Goal: Task Accomplishment & Management: Use online tool/utility

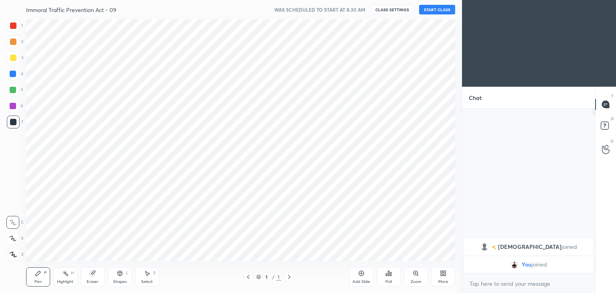
scroll to position [39875, 39687]
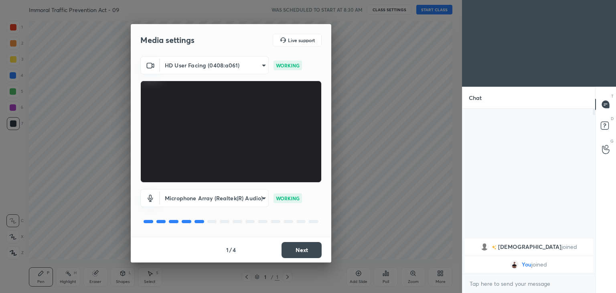
click at [302, 248] on button "Next" at bounding box center [302, 250] width 40 height 16
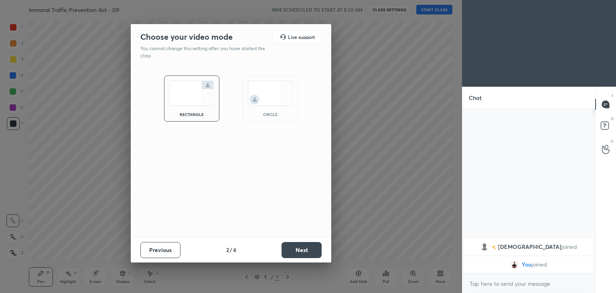
click at [271, 106] on div "circle" at bounding box center [270, 98] width 55 height 46
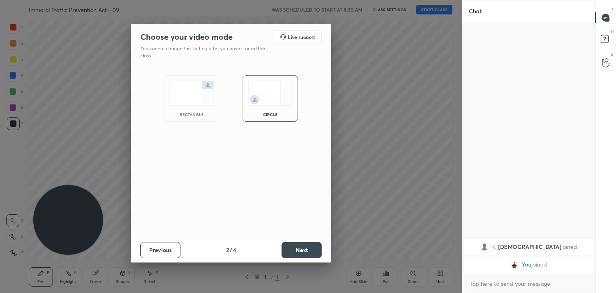
click at [310, 244] on button "Next" at bounding box center [302, 250] width 40 height 16
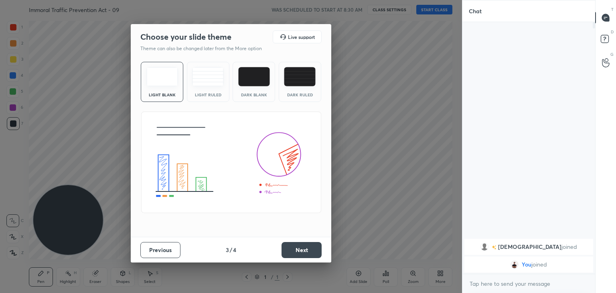
click at [297, 251] on button "Next" at bounding box center [302, 250] width 40 height 16
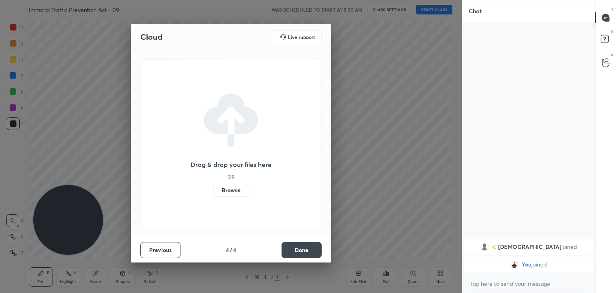
click at [297, 251] on button "Done" at bounding box center [302, 250] width 40 height 16
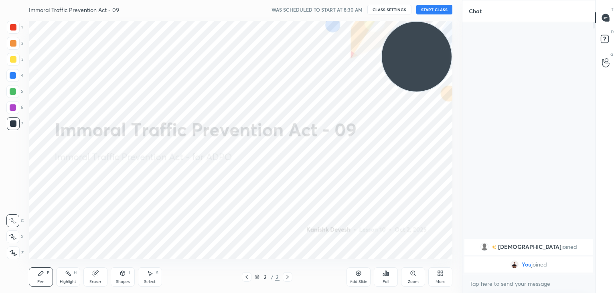
drag, startPoint x: 119, startPoint y: 208, endPoint x: 616, endPoint y: -35, distance: 553.3
click at [616, 0] on html "1 2 3 4 5 6 7 C X Z C X Z E E Erase all H H Immoral Traffic Prevention Act - 09…" at bounding box center [308, 0] width 616 height 0
click at [431, 10] on button "START CLASS" at bounding box center [434, 10] width 36 height 10
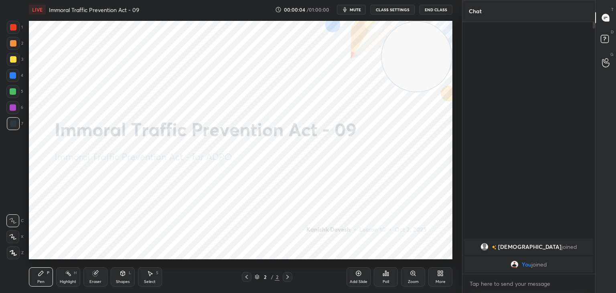
click at [13, 24] on div at bounding box center [13, 27] width 6 height 6
click at [14, 254] on icon at bounding box center [13, 252] width 6 height 5
click at [66, 276] on icon at bounding box center [68, 273] width 6 height 6
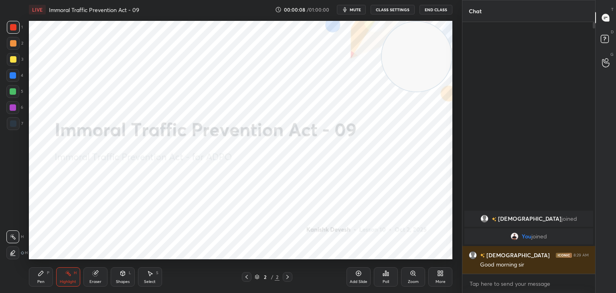
click at [13, 253] on icon at bounding box center [13, 252] width 4 height 4
click at [98, 282] on div "Eraser" at bounding box center [95, 282] width 12 height 4
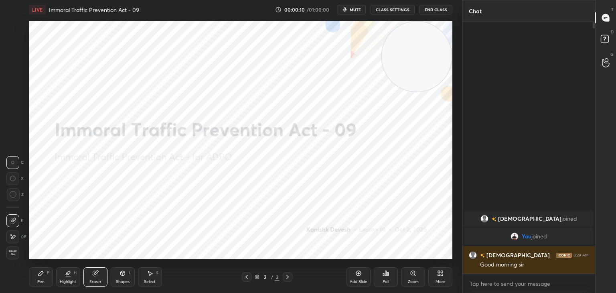
click at [16, 235] on div at bounding box center [12, 236] width 13 height 13
click at [45, 273] on div "Pen P" at bounding box center [41, 276] width 24 height 19
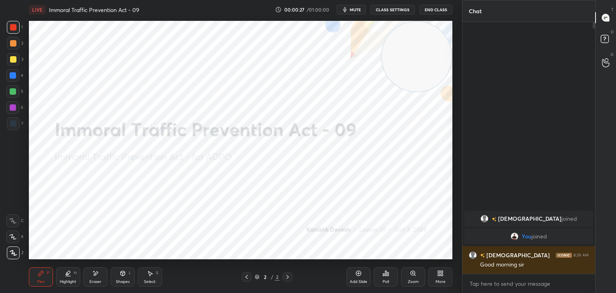
drag, startPoint x: 95, startPoint y: 271, endPoint x: 96, endPoint y: 267, distance: 4.2
click at [95, 268] on div "Eraser" at bounding box center [95, 276] width 24 height 19
drag, startPoint x: 70, startPoint y: 275, endPoint x: 77, endPoint y: 259, distance: 17.6
click at [70, 274] on icon at bounding box center [68, 273] width 6 height 6
click at [99, 270] on div "Eraser" at bounding box center [95, 276] width 24 height 19
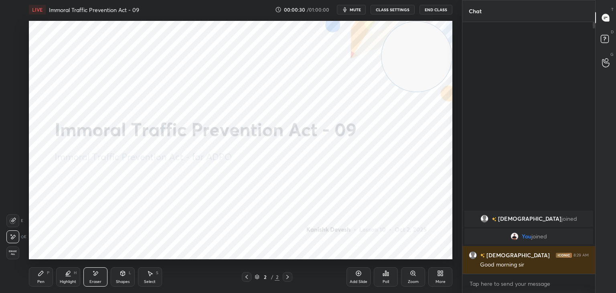
click at [47, 270] on div "Pen P" at bounding box center [41, 276] width 24 height 19
drag, startPoint x: 14, startPoint y: 106, endPoint x: 18, endPoint y: 104, distance: 4.2
click at [14, 105] on div at bounding box center [13, 107] width 6 height 6
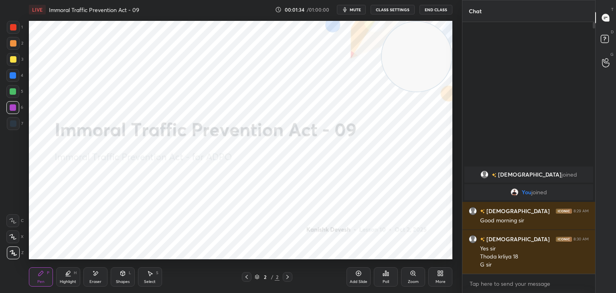
click at [359, 274] on icon at bounding box center [358, 273] width 6 height 6
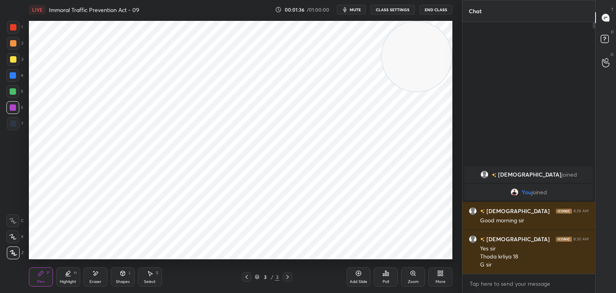
click at [15, 26] on div at bounding box center [13, 27] width 6 height 6
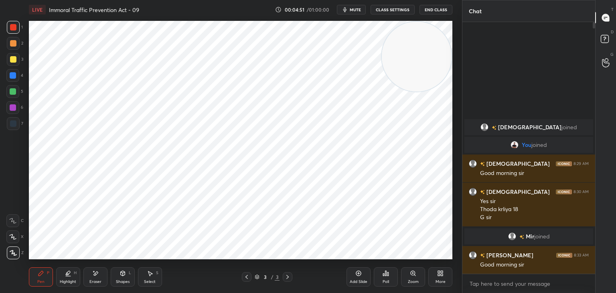
click at [10, 109] on div at bounding box center [13, 107] width 6 height 6
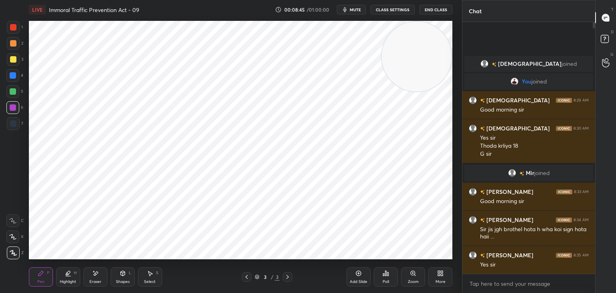
click at [95, 274] on icon at bounding box center [96, 273] width 4 height 4
click at [37, 275] on div "Pen P" at bounding box center [41, 276] width 24 height 19
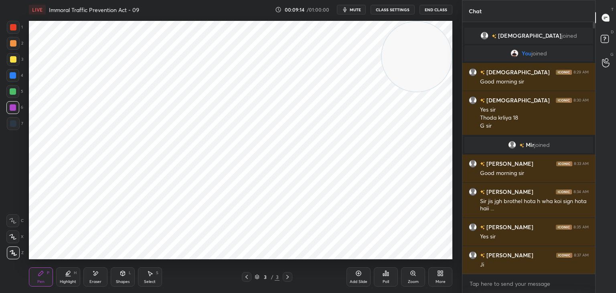
click at [14, 126] on div at bounding box center [13, 123] width 6 height 6
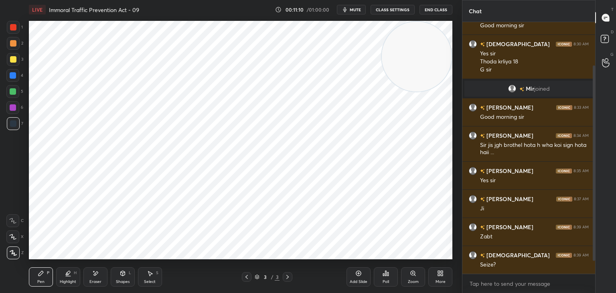
scroll to position [80, 0]
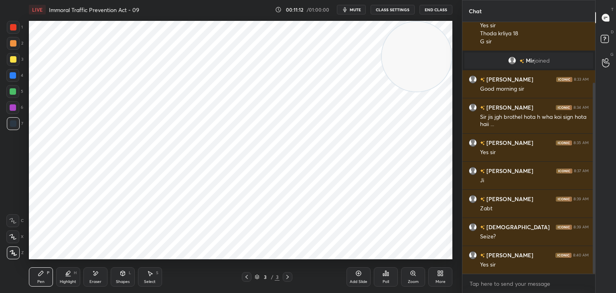
drag, startPoint x: 16, startPoint y: 91, endPoint x: 27, endPoint y: 95, distance: 12.4
click at [16, 91] on div at bounding box center [12, 91] width 13 height 13
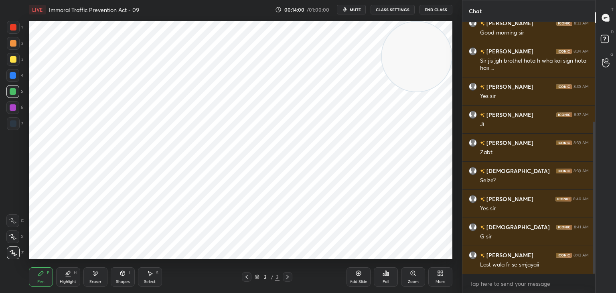
scroll to position [164, 0]
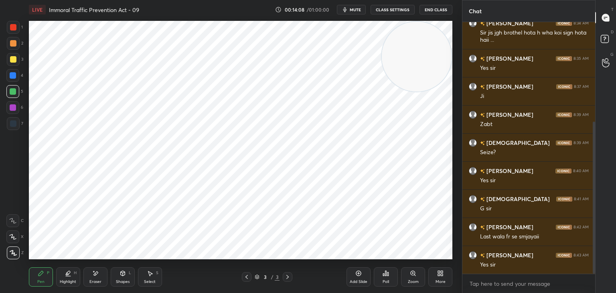
click at [359, 274] on icon at bounding box center [358, 273] width 6 height 6
click at [10, 24] on div at bounding box center [13, 27] width 13 height 13
click at [98, 276] on div "Eraser" at bounding box center [95, 276] width 24 height 19
click at [41, 274] on icon at bounding box center [41, 273] width 6 height 6
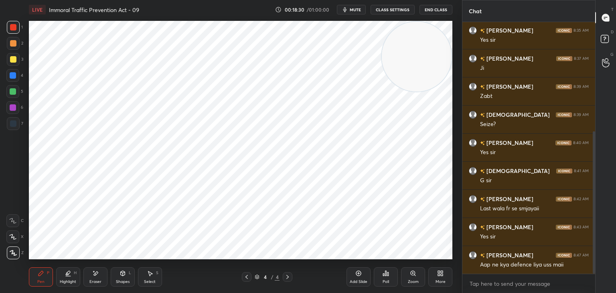
click at [249, 277] on icon at bounding box center [247, 277] width 6 height 6
click at [286, 276] on icon at bounding box center [287, 277] width 6 height 6
drag, startPoint x: 95, startPoint y: 275, endPoint x: 95, endPoint y: 268, distance: 7.2
click at [95, 274] on icon at bounding box center [96, 273] width 4 height 4
click at [40, 276] on icon at bounding box center [41, 273] width 6 height 6
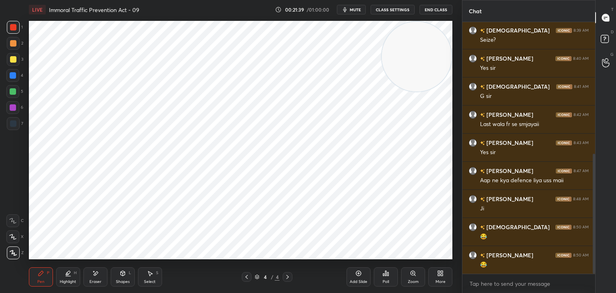
scroll to position [285, 0]
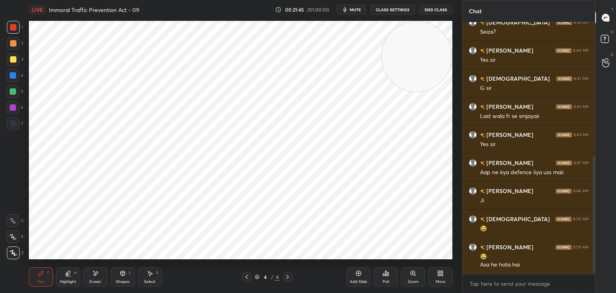
click at [91, 274] on div "Eraser" at bounding box center [95, 276] width 24 height 19
drag, startPoint x: 41, startPoint y: 273, endPoint x: 53, endPoint y: 262, distance: 15.9
click at [41, 272] on icon at bounding box center [41, 273] width 5 height 5
drag, startPoint x: 94, startPoint y: 281, endPoint x: 99, endPoint y: 265, distance: 16.9
click at [96, 281] on div "Eraser" at bounding box center [95, 282] width 12 height 4
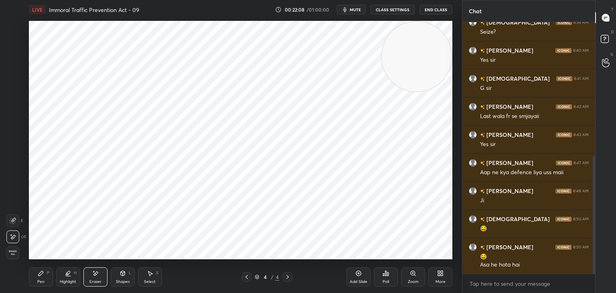
scroll to position [313, 0]
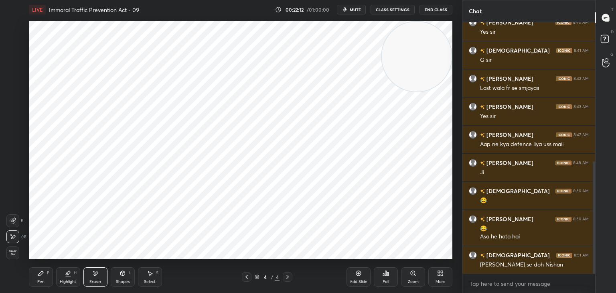
click at [37, 273] on div "Pen P" at bounding box center [41, 276] width 24 height 19
click at [247, 276] on icon at bounding box center [247, 277] width 6 height 6
click at [247, 275] on icon at bounding box center [247, 277] width 6 height 6
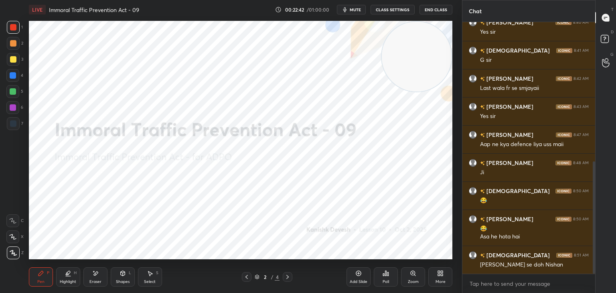
drag, startPoint x: 287, startPoint y: 276, endPoint x: 290, endPoint y: 268, distance: 9.2
click at [287, 276] on icon at bounding box center [287, 277] width 6 height 6
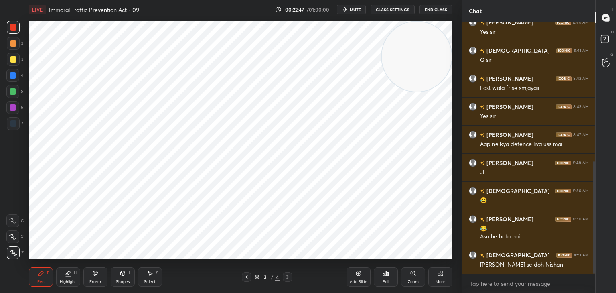
click at [289, 279] on icon at bounding box center [287, 277] width 6 height 6
click at [288, 278] on icon at bounding box center [287, 277] width 6 height 6
click at [14, 106] on div at bounding box center [13, 107] width 6 height 6
click at [13, 124] on div at bounding box center [13, 123] width 6 height 6
click at [97, 272] on icon at bounding box center [96, 273] width 4 height 4
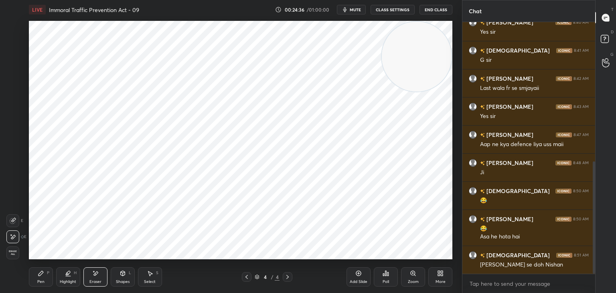
click at [45, 270] on div "Pen P" at bounding box center [41, 276] width 24 height 19
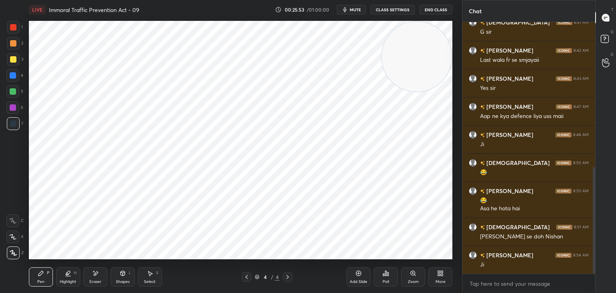
click at [359, 274] on icon at bounding box center [358, 273] width 6 height 6
click at [19, 28] on div at bounding box center [13, 27] width 13 height 13
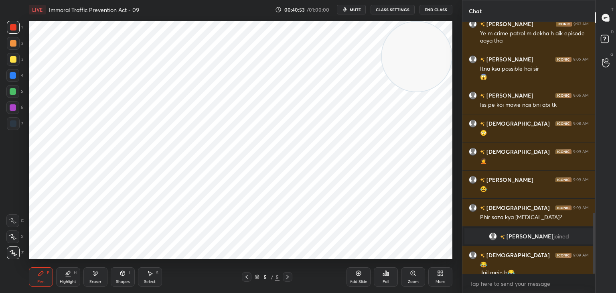
scroll to position [789, 0]
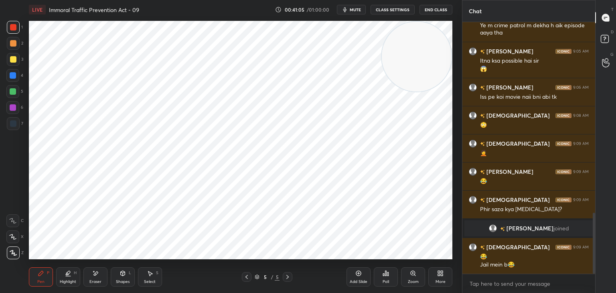
drag, startPoint x: 88, startPoint y: 273, endPoint x: 90, endPoint y: 268, distance: 5.1
click at [89, 271] on div "Eraser" at bounding box center [95, 276] width 24 height 19
drag, startPoint x: 37, startPoint y: 274, endPoint x: 40, endPoint y: 270, distance: 4.8
click at [37, 273] on div "Pen P" at bounding box center [41, 276] width 24 height 19
drag, startPoint x: 15, startPoint y: 109, endPoint x: 26, endPoint y: 112, distance: 11.3
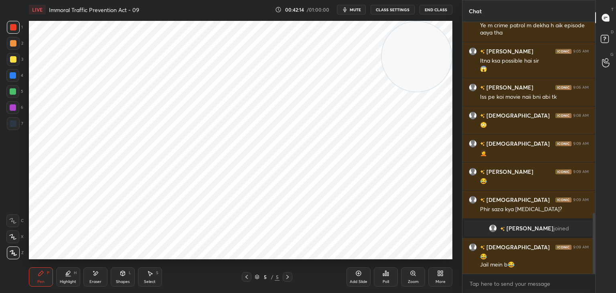
click at [16, 109] on div at bounding box center [12, 107] width 13 height 13
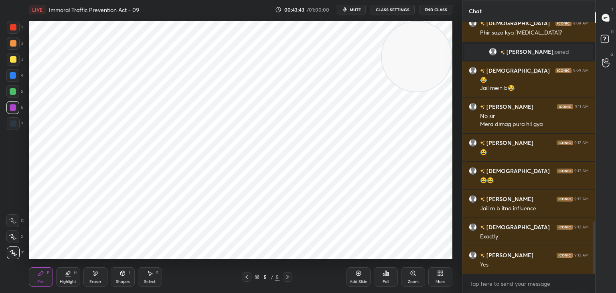
scroll to position [993, 0]
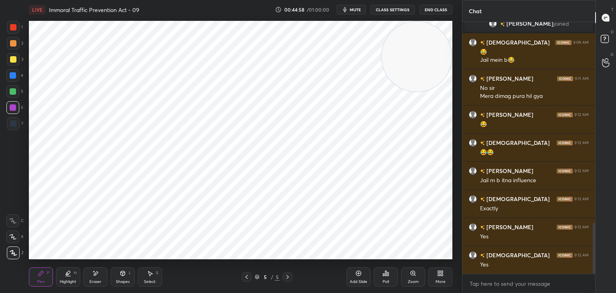
click at [16, 96] on div at bounding box center [12, 91] width 13 height 13
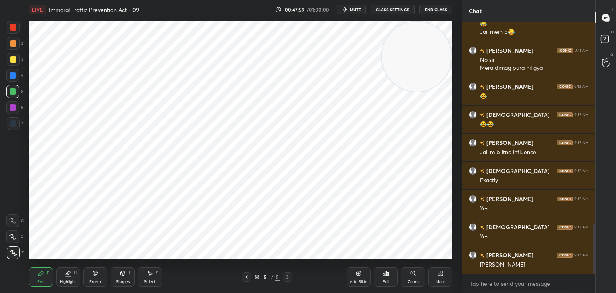
click at [356, 275] on icon at bounding box center [358, 273] width 6 height 6
click at [13, 28] on div at bounding box center [13, 27] width 6 height 6
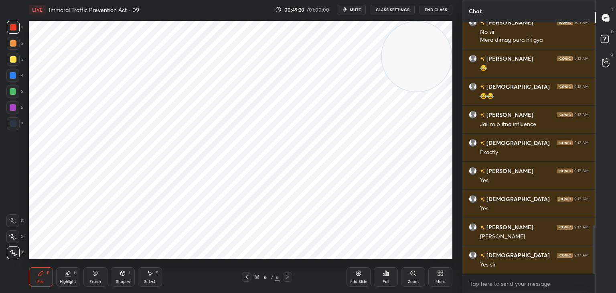
scroll to position [1078, 0]
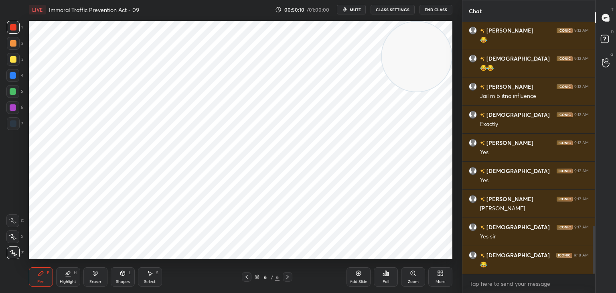
click at [14, 108] on div at bounding box center [13, 107] width 6 height 6
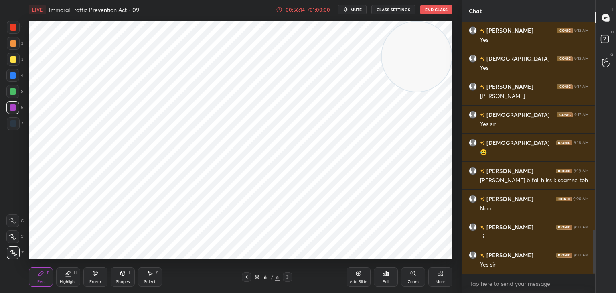
scroll to position [1218, 0]
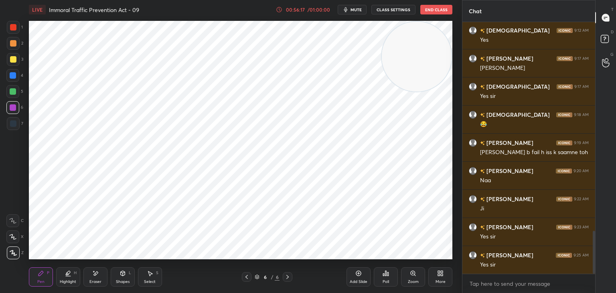
click at [358, 275] on icon at bounding box center [358, 273] width 6 height 6
drag, startPoint x: 12, startPoint y: 95, endPoint x: 26, endPoint y: 89, distance: 15.4
click at [13, 93] on div at bounding box center [12, 91] width 13 height 13
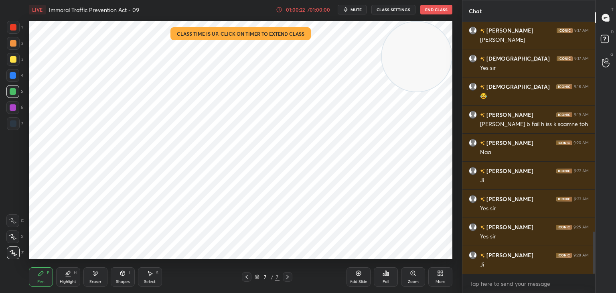
click at [244, 275] on icon at bounding box center [247, 277] width 6 height 6
click at [288, 275] on icon at bounding box center [287, 277] width 6 height 6
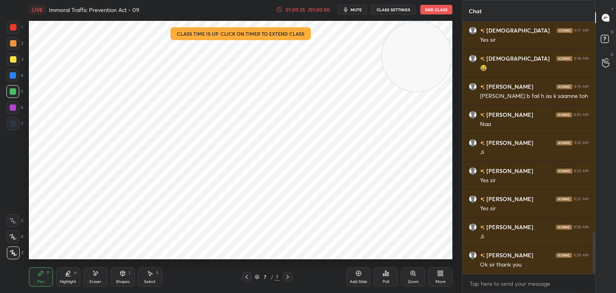
click at [436, 8] on button "End Class" at bounding box center [436, 10] width 32 height 10
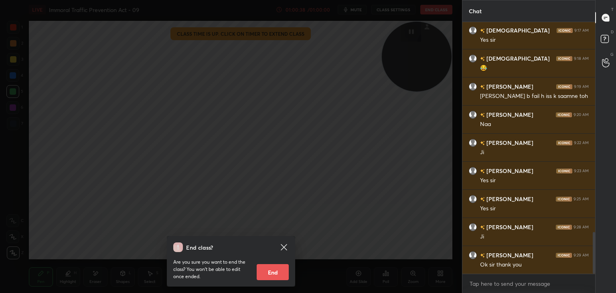
click at [280, 275] on button "End" at bounding box center [273, 272] width 32 height 16
type textarea "x"
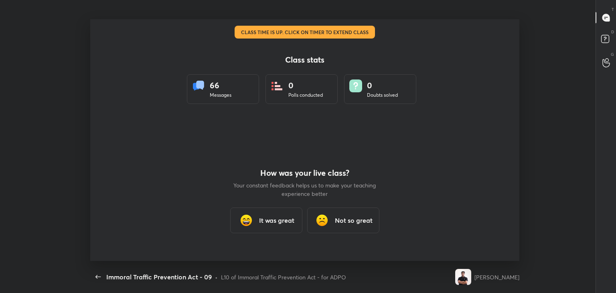
scroll to position [0, 0]
